Goal: Contribute content: Add original content to the website for others to see

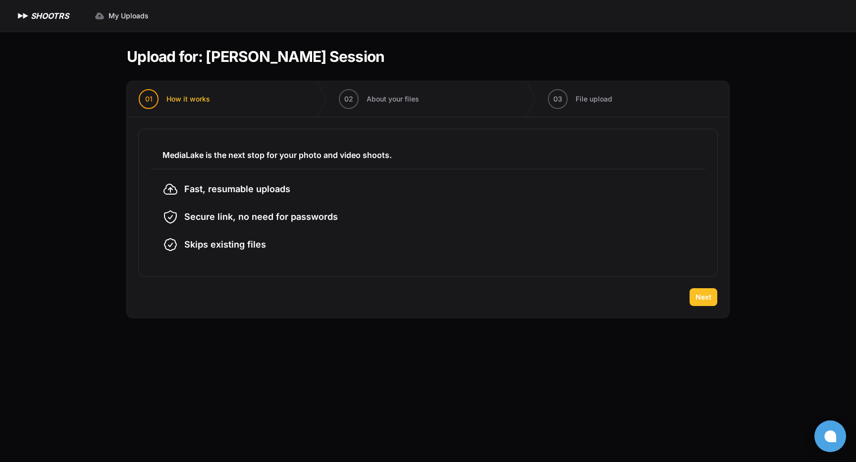
click at [704, 302] on span "Next" at bounding box center [704, 297] width 16 height 10
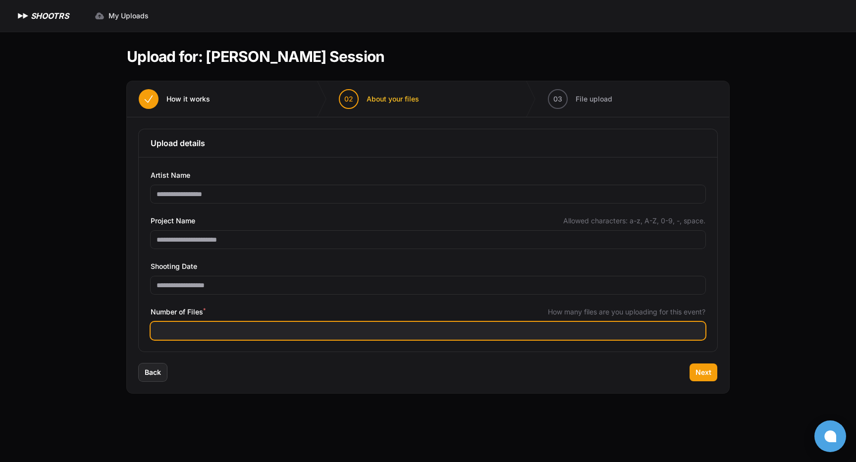
click at [350, 331] on input "Number of Files *" at bounding box center [428, 331] width 555 height 18
type input "***"
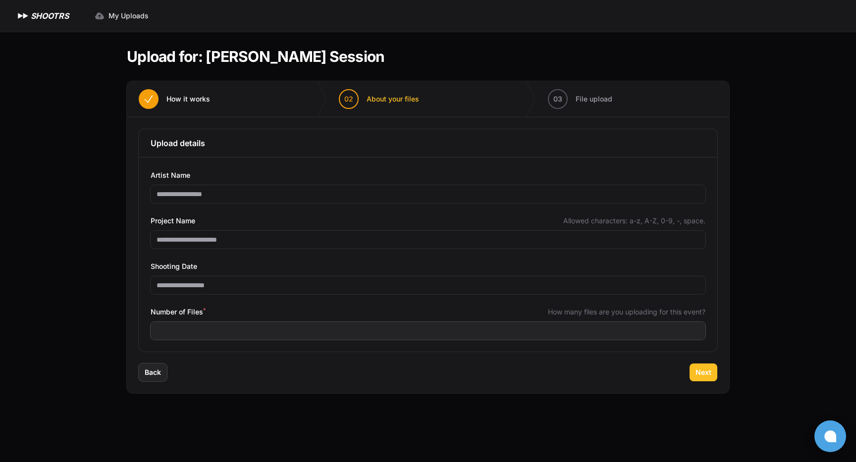
click at [703, 374] on span "Next" at bounding box center [704, 373] width 16 height 10
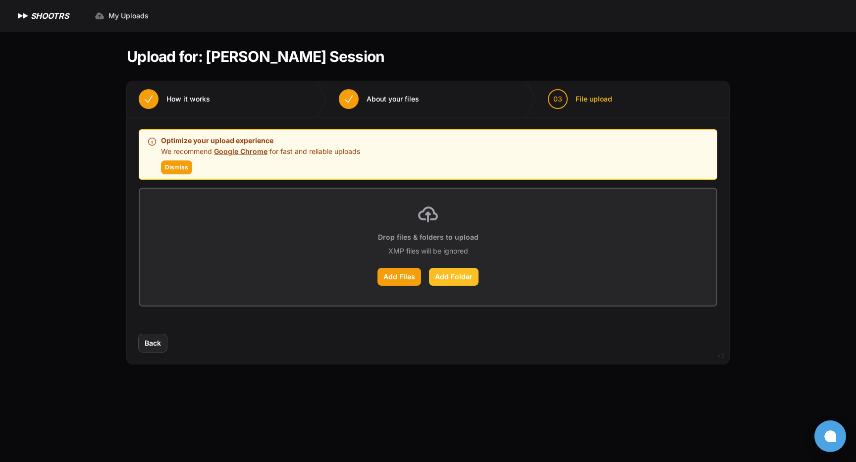
click at [453, 281] on label "Add Folder" at bounding box center [454, 277] width 50 height 18
click at [0, 0] on input "Add Folder" at bounding box center [0, 0] width 0 height 0
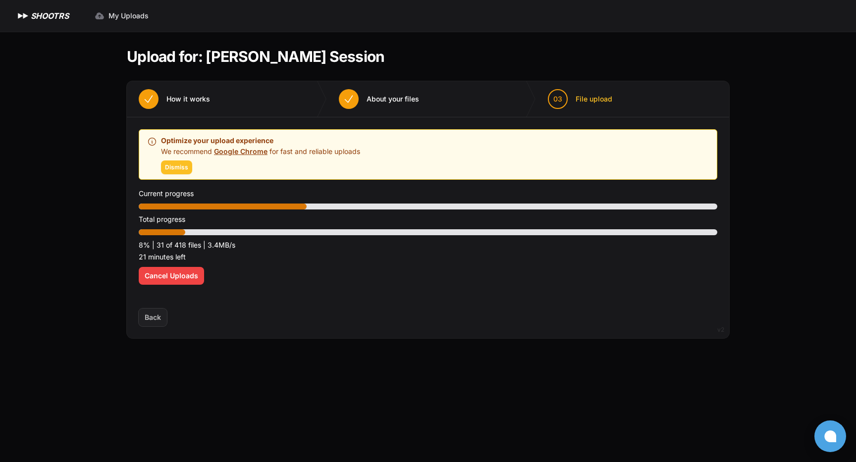
click at [176, 168] on span "Dismiss" at bounding box center [176, 168] width 23 height 8
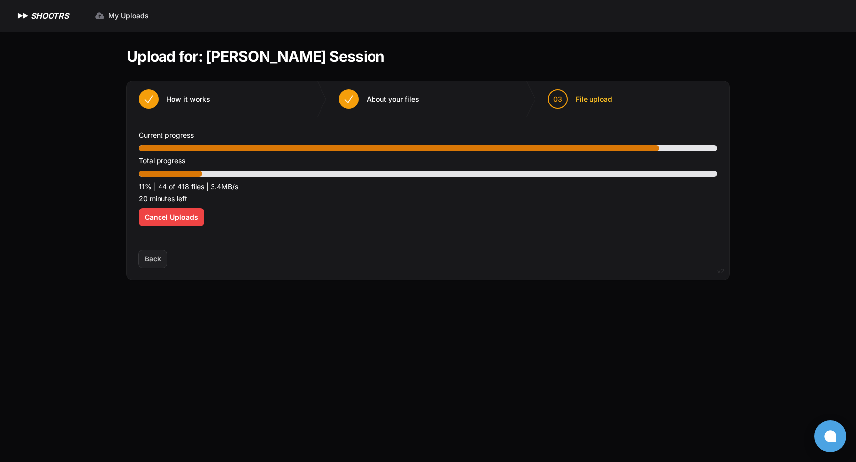
click at [457, 401] on main "Upload for: [PERSON_NAME] Session 01 How it works" at bounding box center [428, 247] width 634 height 431
